Goal: Communication & Community: Ask a question

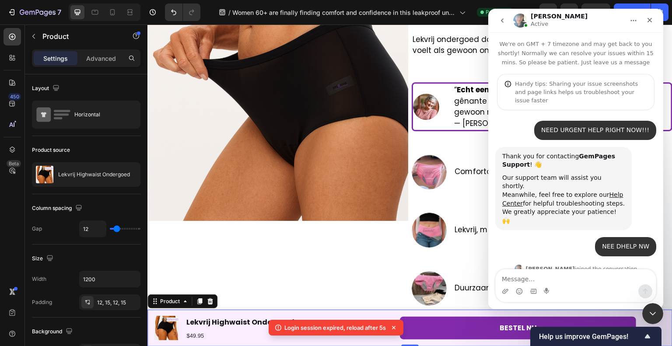
scroll to position [1, 0]
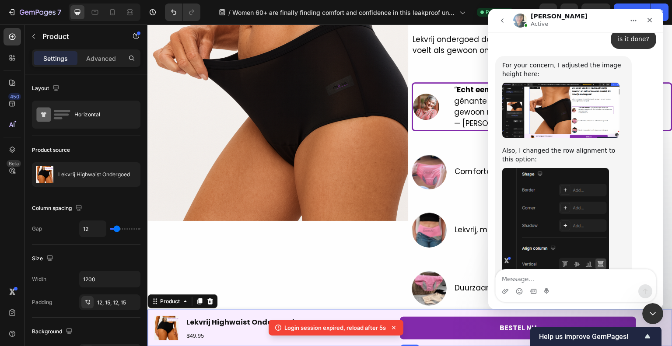
click at [555, 297] on link "[URL][DOMAIN_NAME]" at bounding box center [554, 305] width 104 height 16
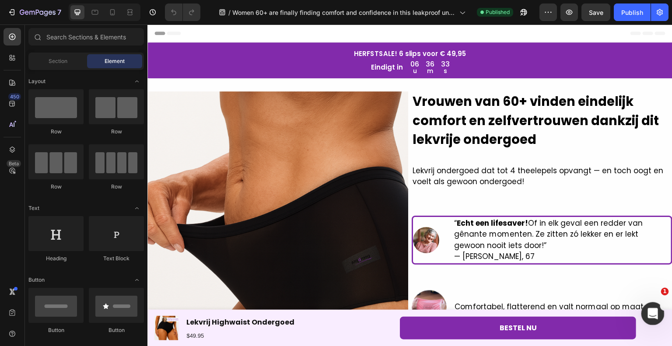
click at [641, 306] on div "Open Intercom Messenger" at bounding box center [651, 312] width 21 height 21
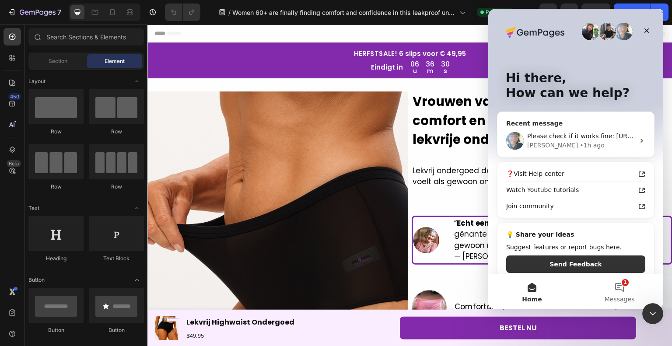
click at [571, 149] on div "Please check if it works fine: [URL][DOMAIN_NAME] [PERSON_NAME] • 1h ago" at bounding box center [575, 141] width 157 height 32
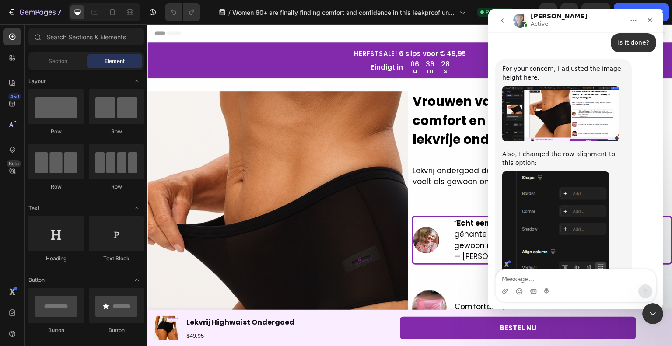
scroll to position [1447, 0]
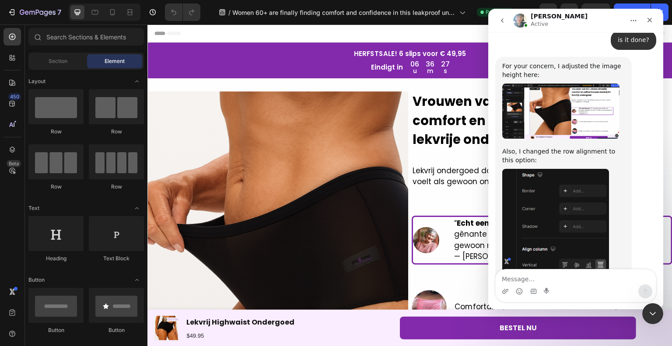
click at [567, 276] on textarea "Message…" at bounding box center [575, 276] width 160 height 15
type textarea "B"
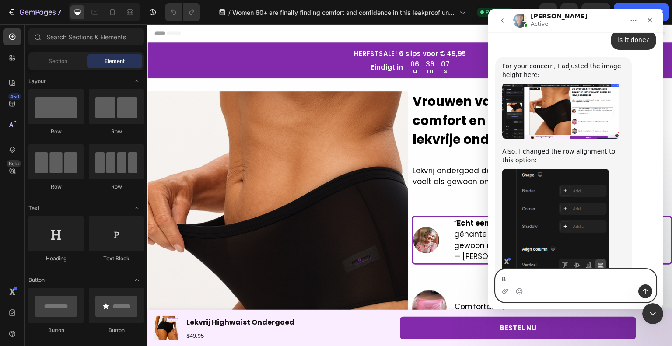
click at [519, 270] on textarea "B" at bounding box center [575, 276] width 160 height 15
type textarea "h"
type textarea "hi [PERSON_NAME]"
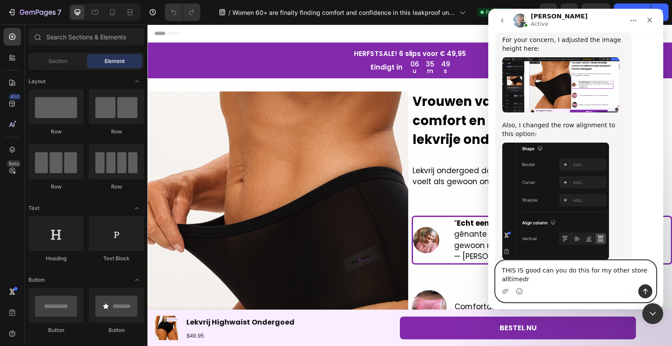
scroll to position [1482, 0]
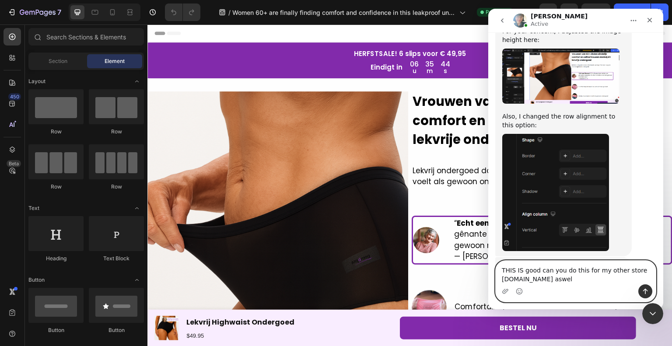
type textarea "THIS IS good can you do this for my other store [DOMAIN_NAME] aswell"
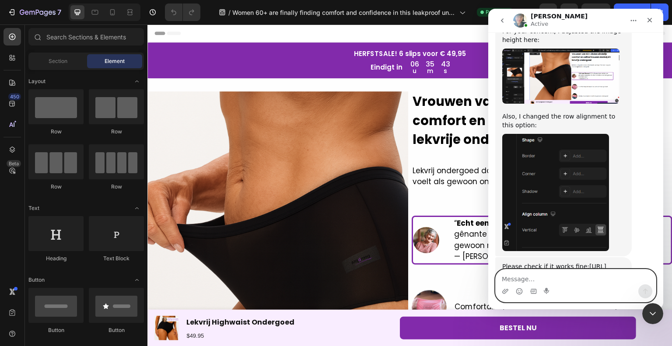
scroll to position [1502, 0]
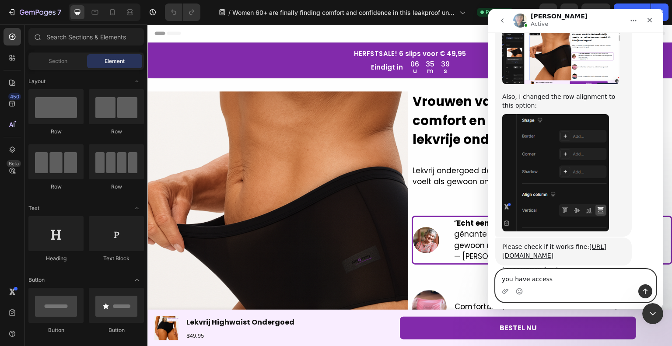
type textarea "you have access."
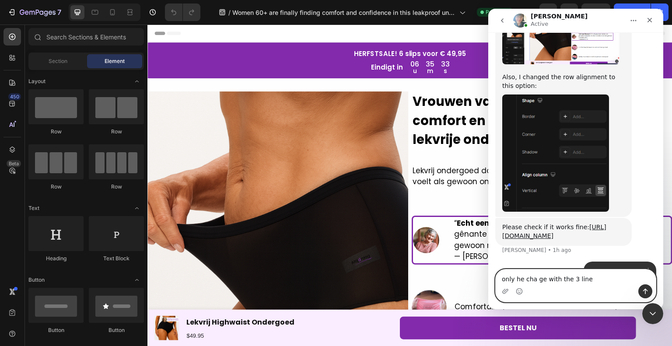
type textarea "only he cha ge with the 3 lines"
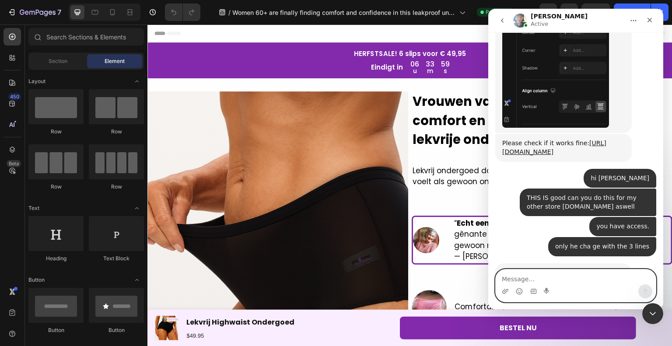
scroll to position [1606, 0]
